Goal: Find specific page/section: Find specific page/section

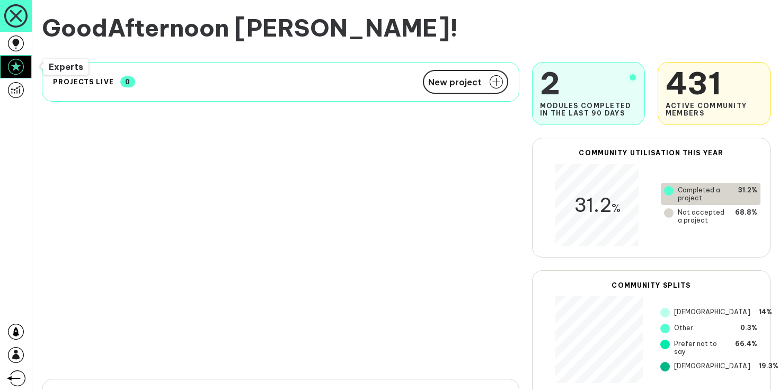
click at [15, 64] on icon at bounding box center [16, 67] width 16 height 16
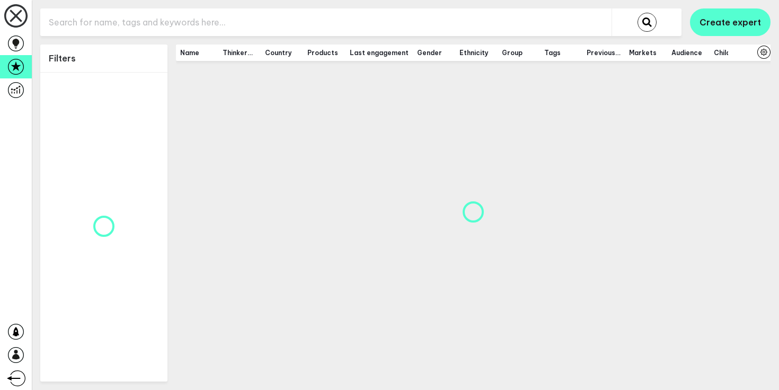
click at [188, 26] on input "text" at bounding box center [325, 23] width 571 height 26
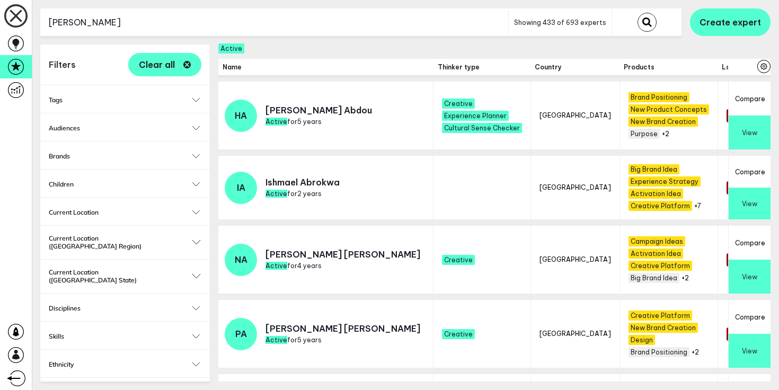
type input "greg row"
click at [637, 13] on button "submit" at bounding box center [646, 22] width 19 height 19
checkbox input "false"
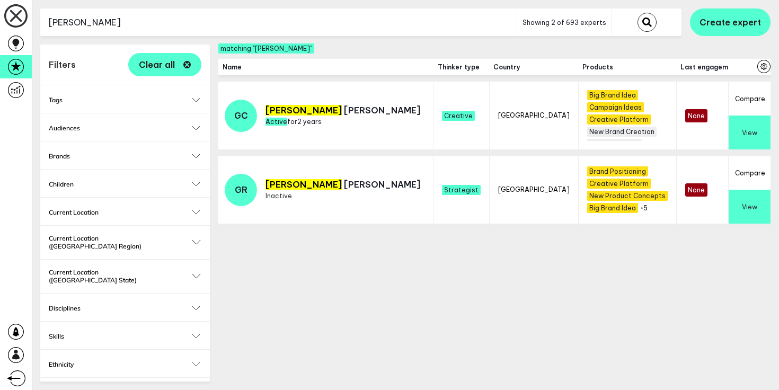
click at [749, 211] on button "View" at bounding box center [749, 207] width 42 height 34
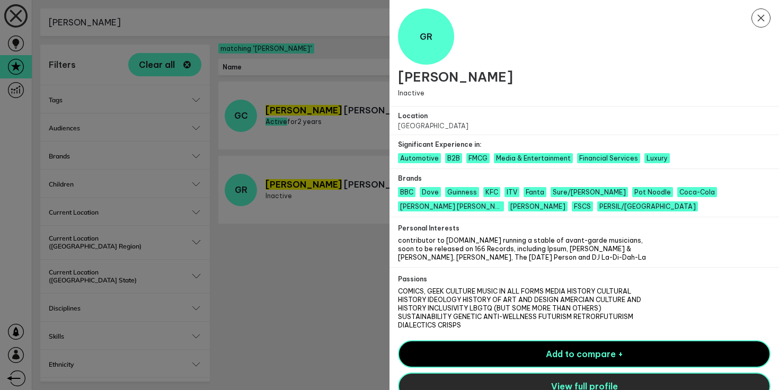
click at [580, 381] on span "View full profile" at bounding box center [584, 386] width 67 height 11
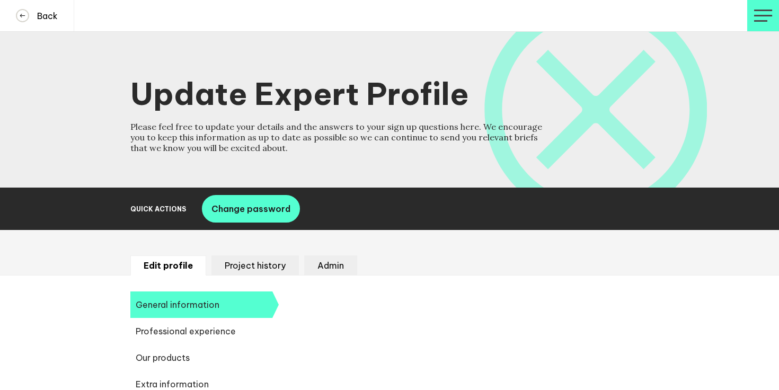
select select "19092"
select select "20252"
select select "19088"
select select "14666"
select select "17584"
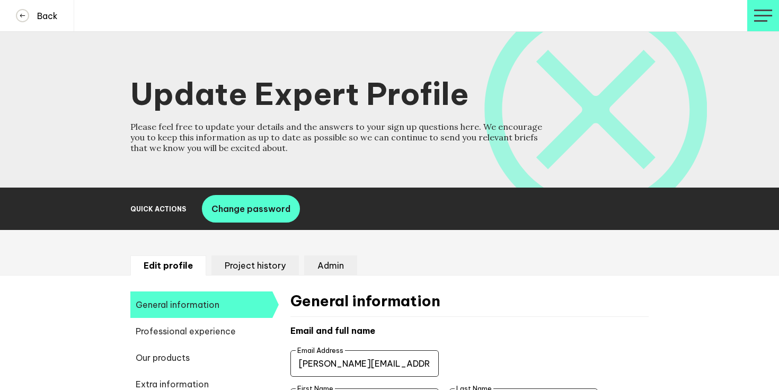
click at [347, 359] on input "[PERSON_NAME][EMAIL_ADDRESS][DOMAIN_NAME]" at bounding box center [364, 363] width 148 height 26
